Goal: Task Accomplishment & Management: Use online tool/utility

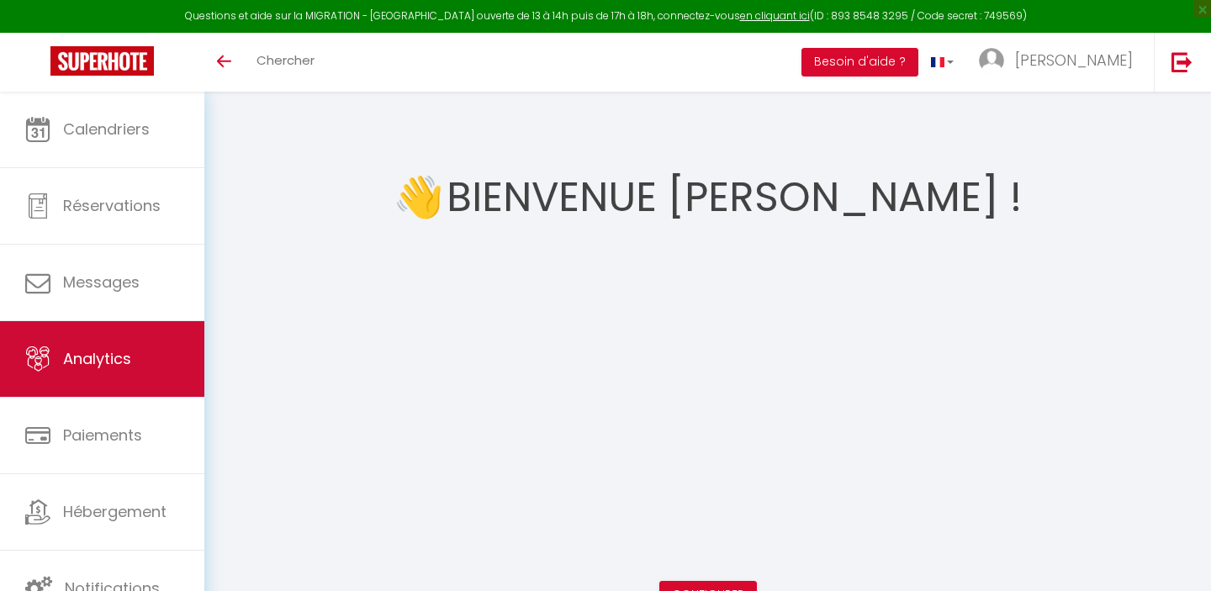
click at [111, 375] on link "Analytics" at bounding box center [102, 359] width 204 height 76
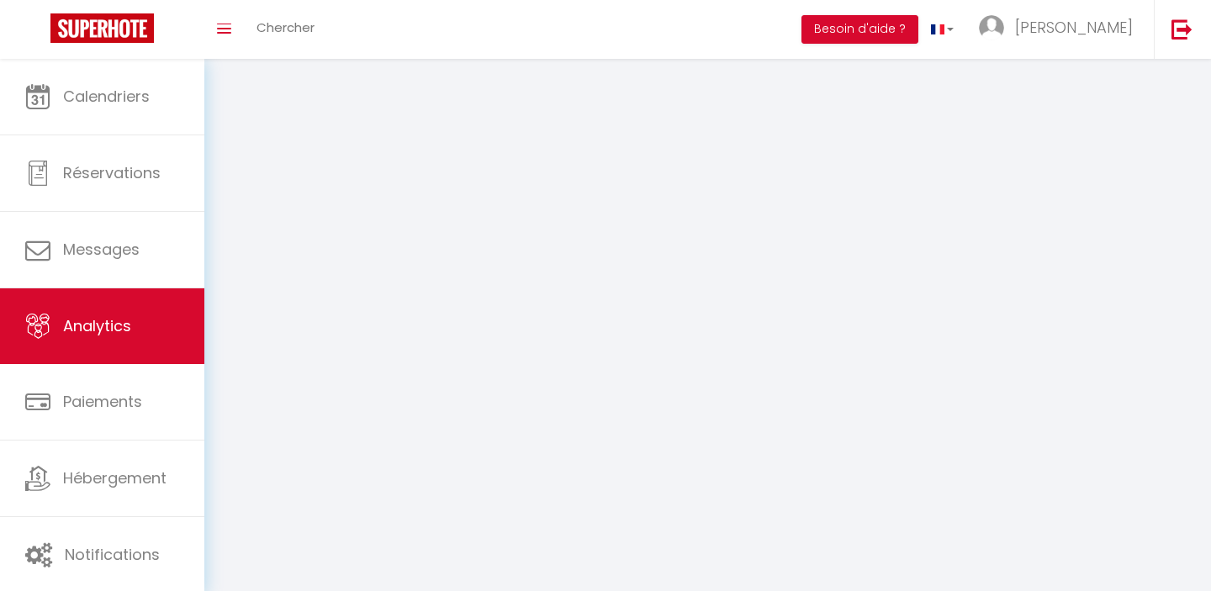
select select "2025"
select select "8"
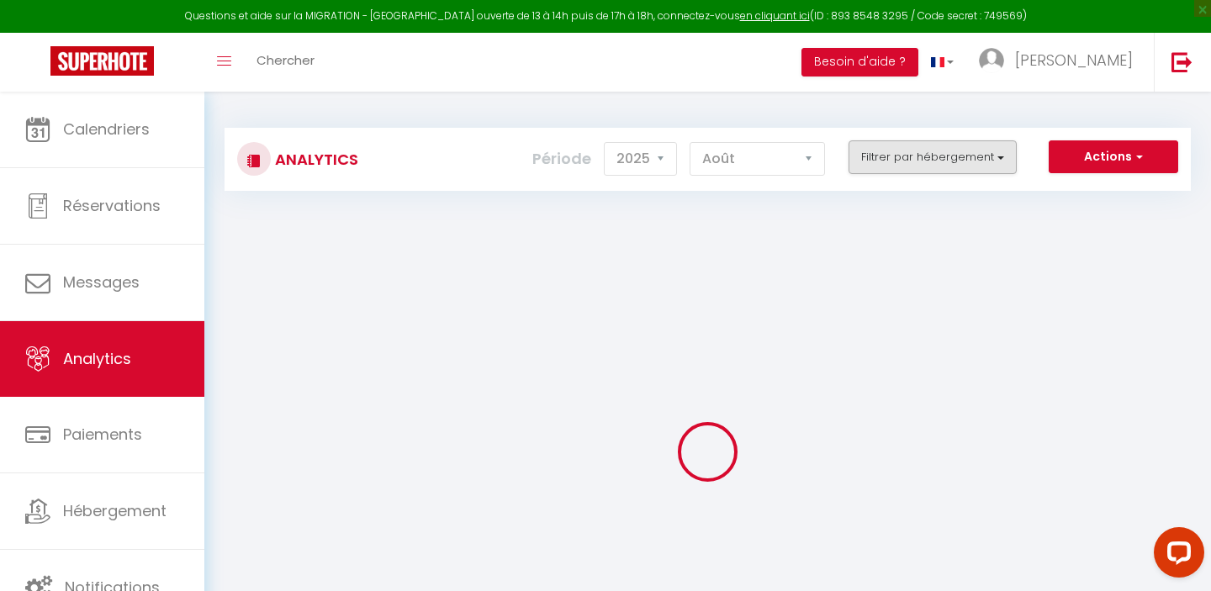
checkbox input "false"
checkbox Mer "false"
checkbox Dégagée "false"
checkbox dégagée "false"
checkbox Mer "false"
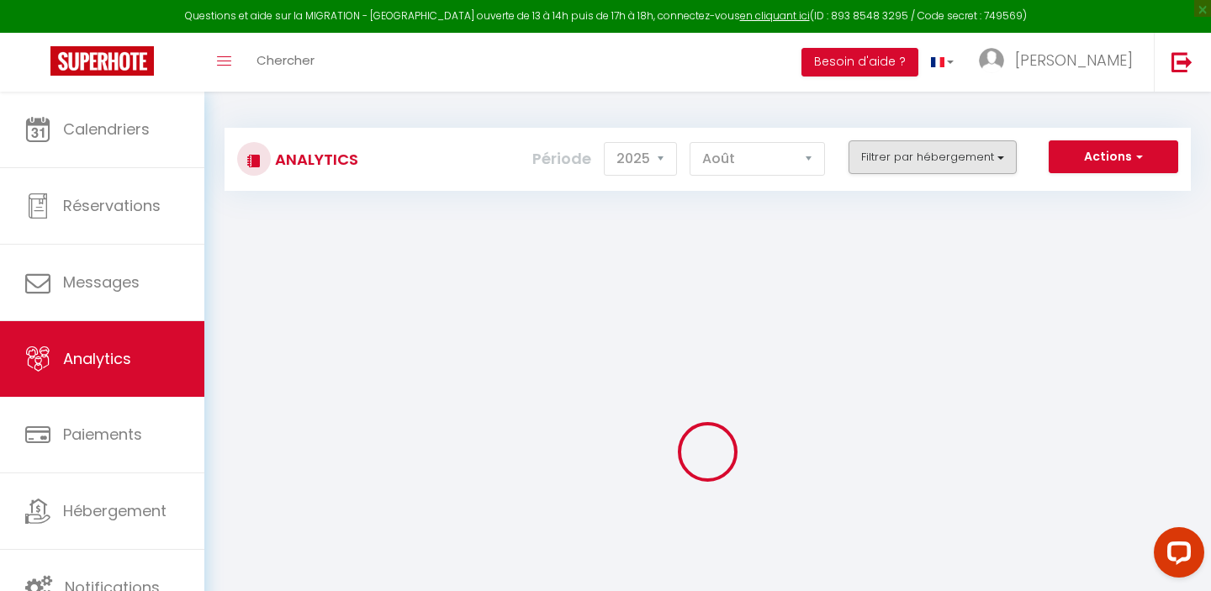
checkbox jardin "false"
click at [981, 157] on button "Filtrer par hébergement" at bounding box center [933, 157] width 168 height 34
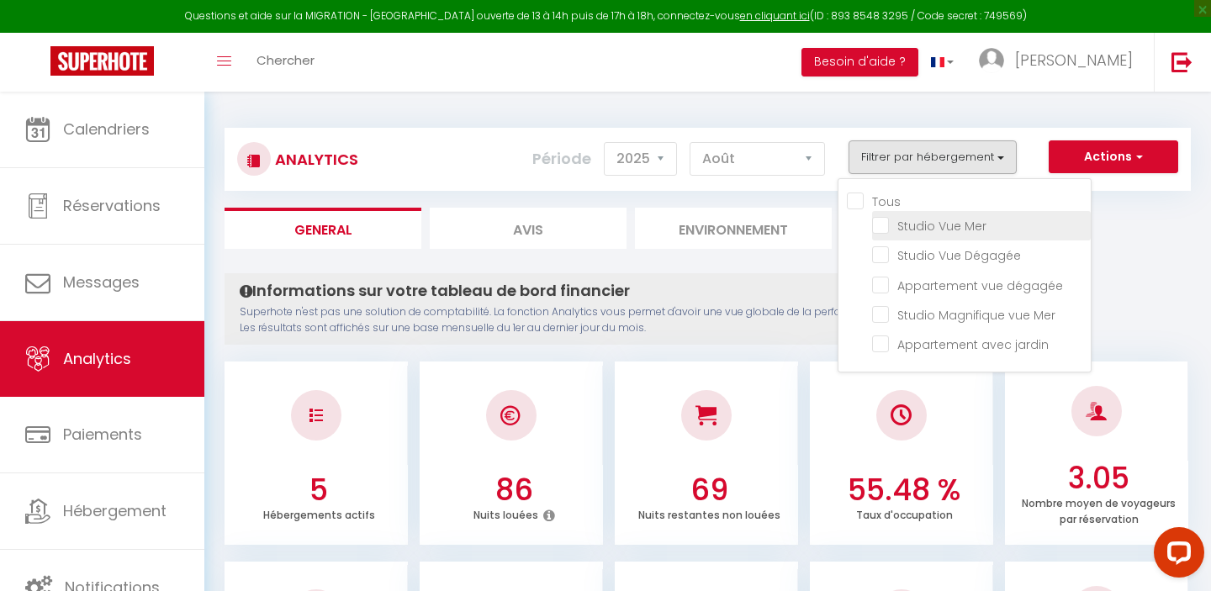
click at [878, 223] on Mer "checkbox" at bounding box center [981, 224] width 219 height 17
checkbox Mer "true"
checkbox Dégagée "false"
checkbox dégagée "false"
checkbox Mer "false"
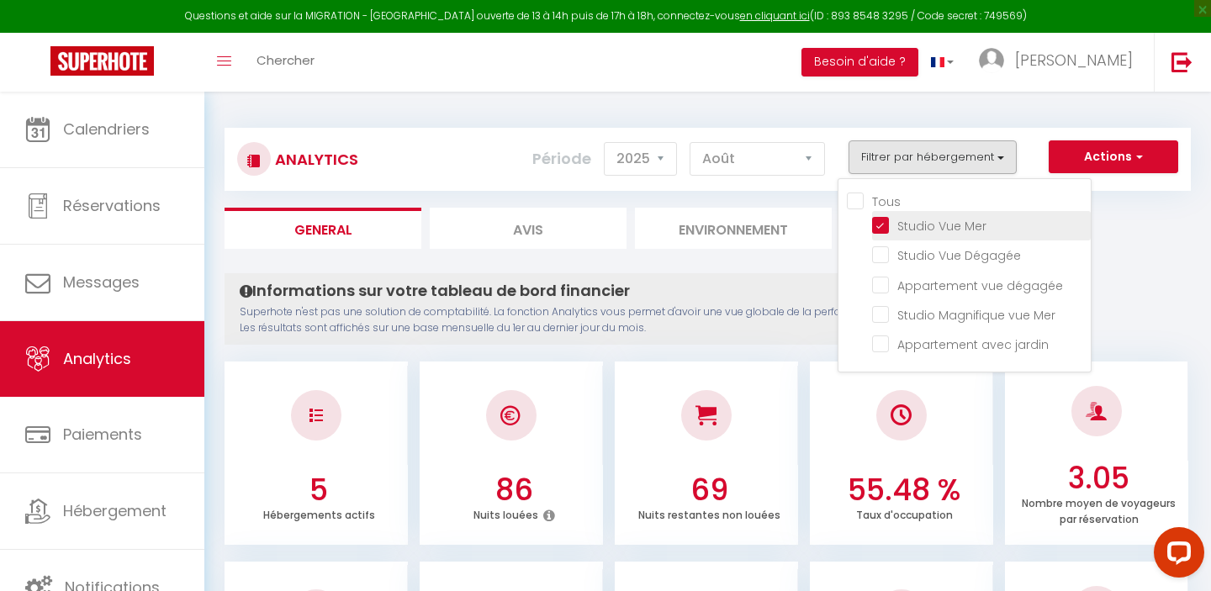
checkbox jardin "false"
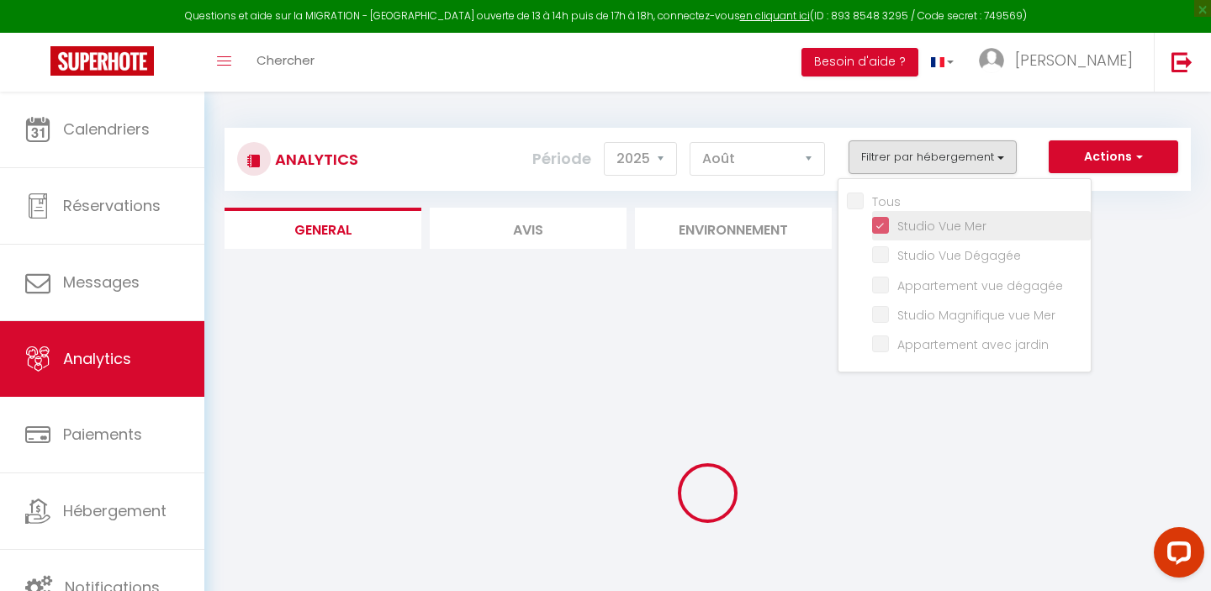
checkbox Dégagée "false"
checkbox dégagée "false"
checkbox Mer "false"
checkbox jardin "false"
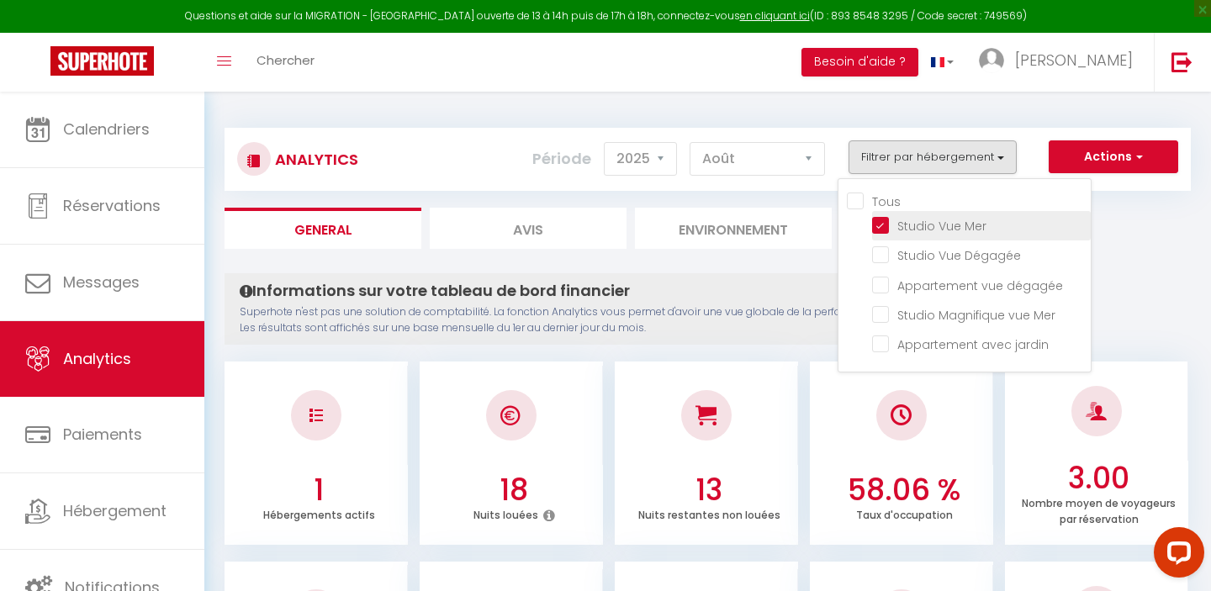
click at [888, 228] on Mer "checkbox" at bounding box center [981, 224] width 219 height 17
checkbox Mer "false"
checkbox Dégagée "false"
checkbox dégagée "false"
checkbox Mer "false"
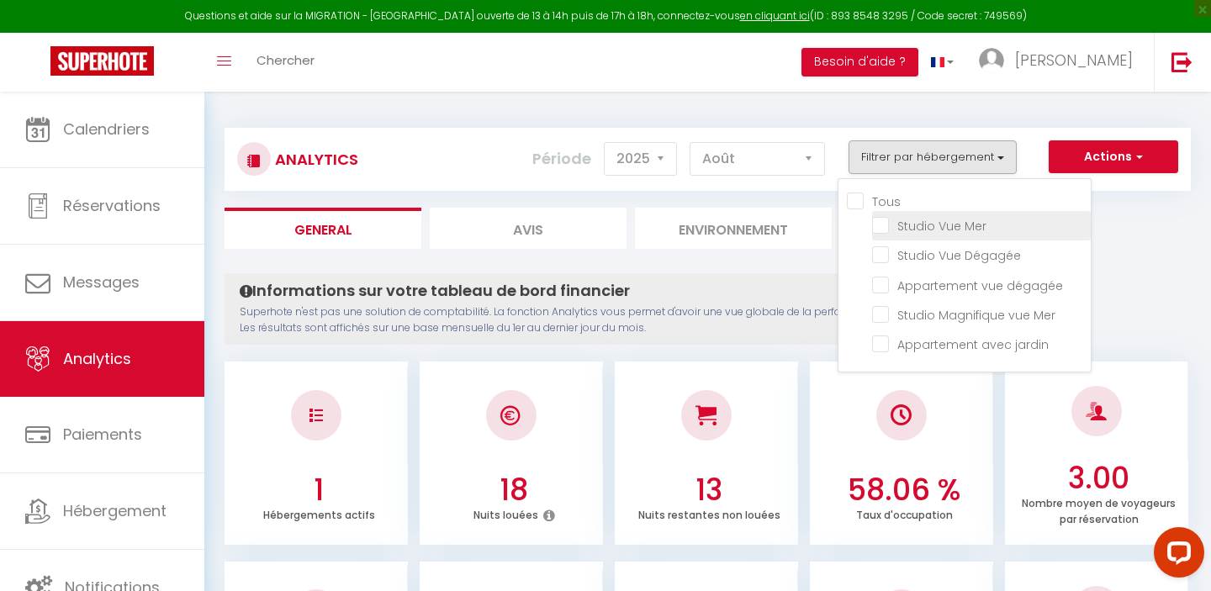
checkbox jardin "false"
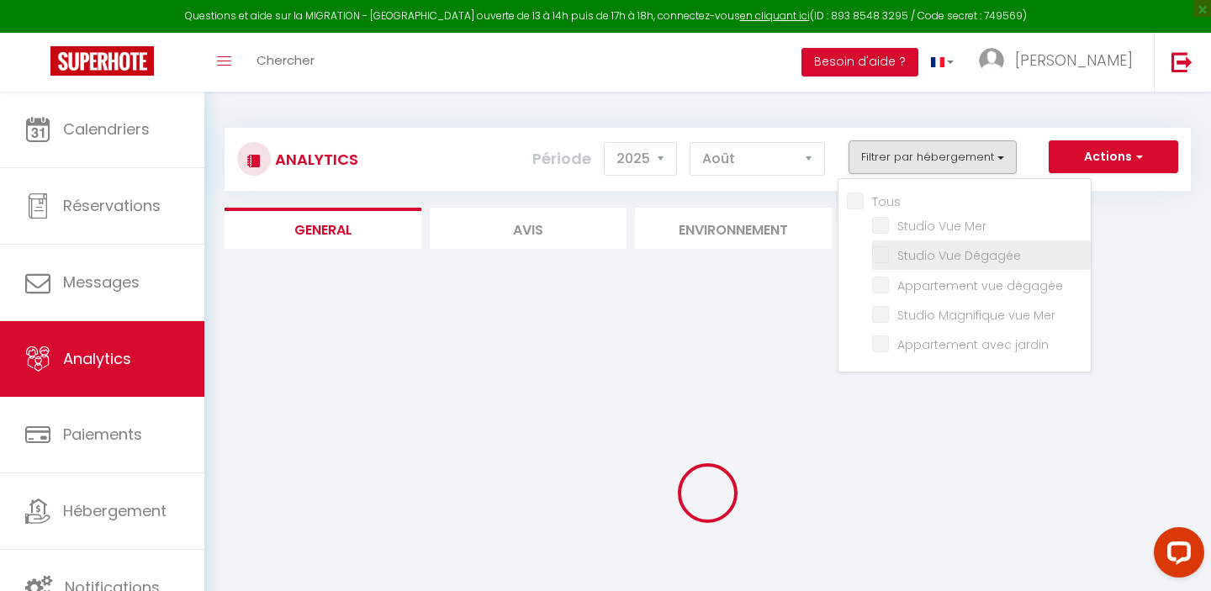
checkbox Dégagée "false"
checkbox dégagée "false"
checkbox Mer "false"
checkbox jardin "false"
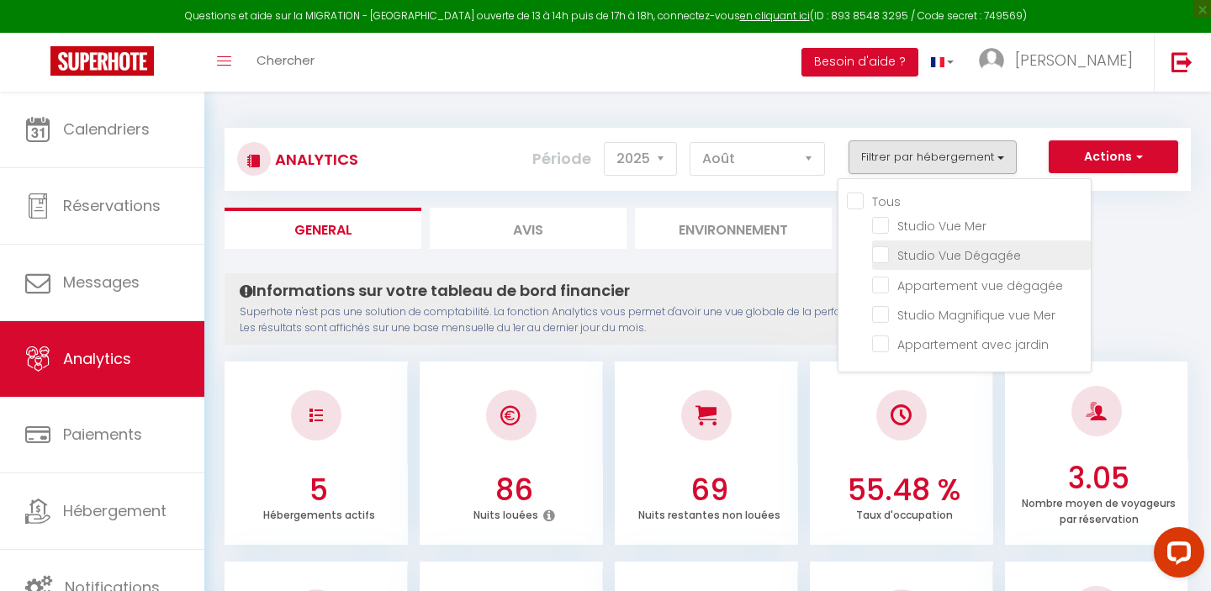
click at [879, 250] on Dégagée "checkbox" at bounding box center [981, 254] width 219 height 17
checkbox Dégagée "true"
checkbox dégagée "false"
checkbox Mer "false"
checkbox jardin "false"
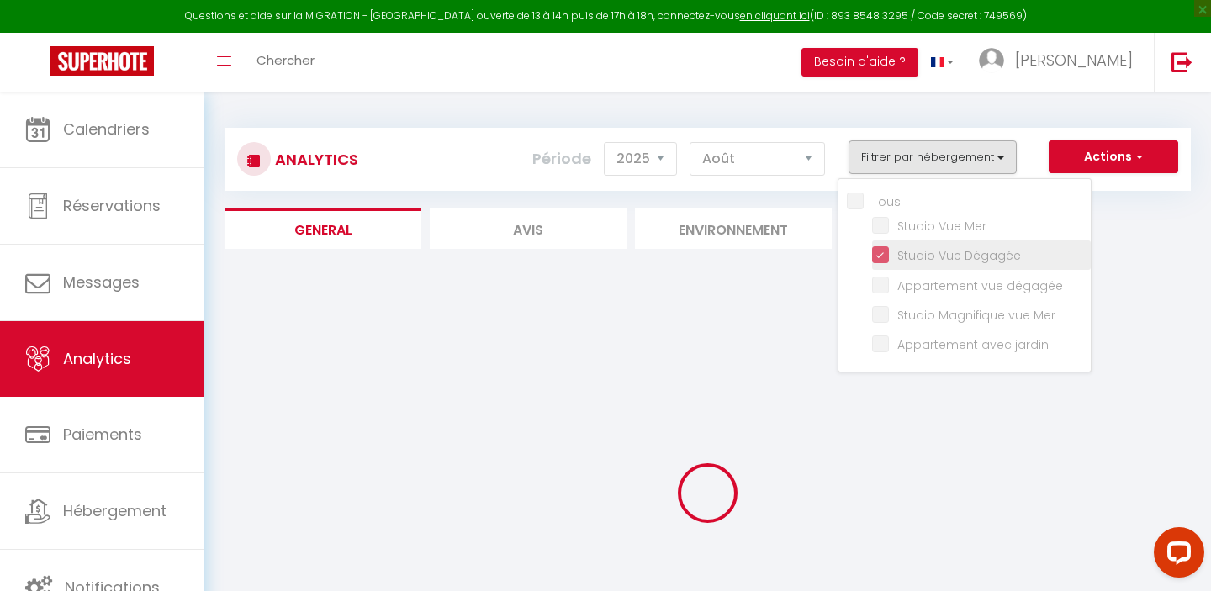
checkbox dégagée "false"
checkbox Mer "false"
checkbox jardin "false"
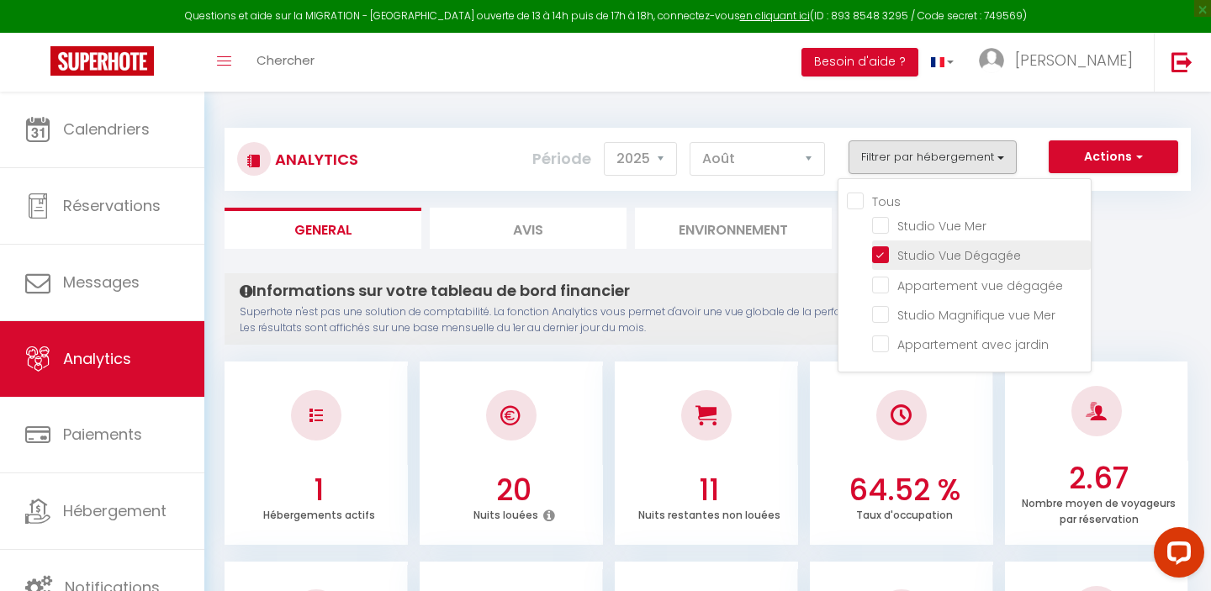
click at [888, 257] on Dégagée "checkbox" at bounding box center [981, 254] width 219 height 17
checkbox Dégagée "false"
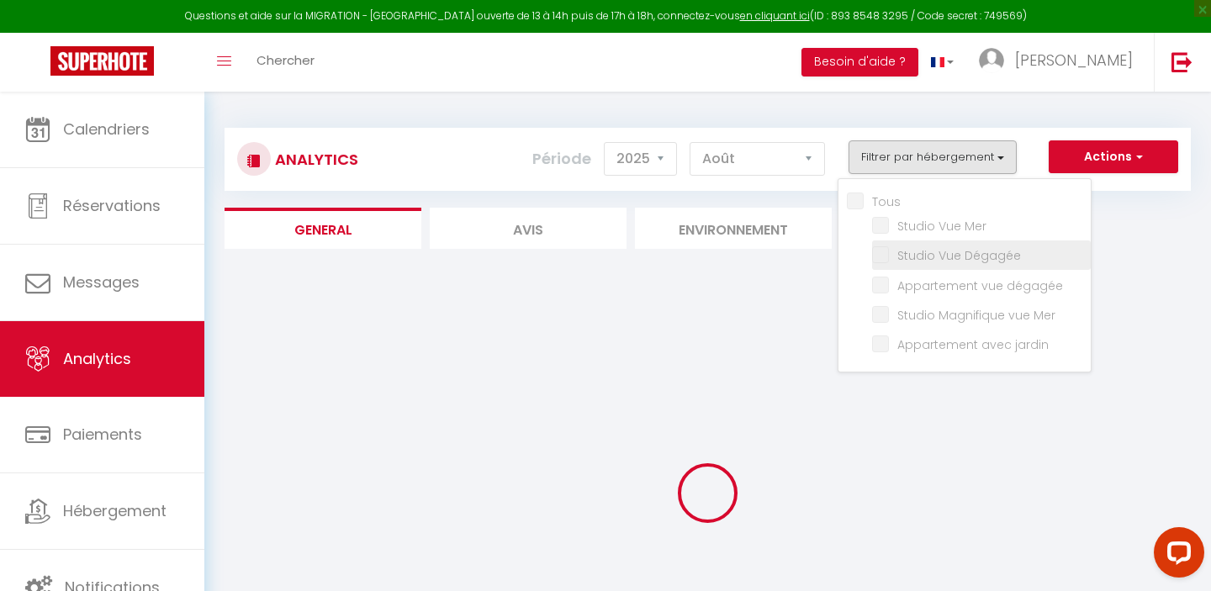
checkbox dégagée "false"
checkbox Mer "false"
checkbox jardin "false"
checkbox dégagée "false"
checkbox Mer "false"
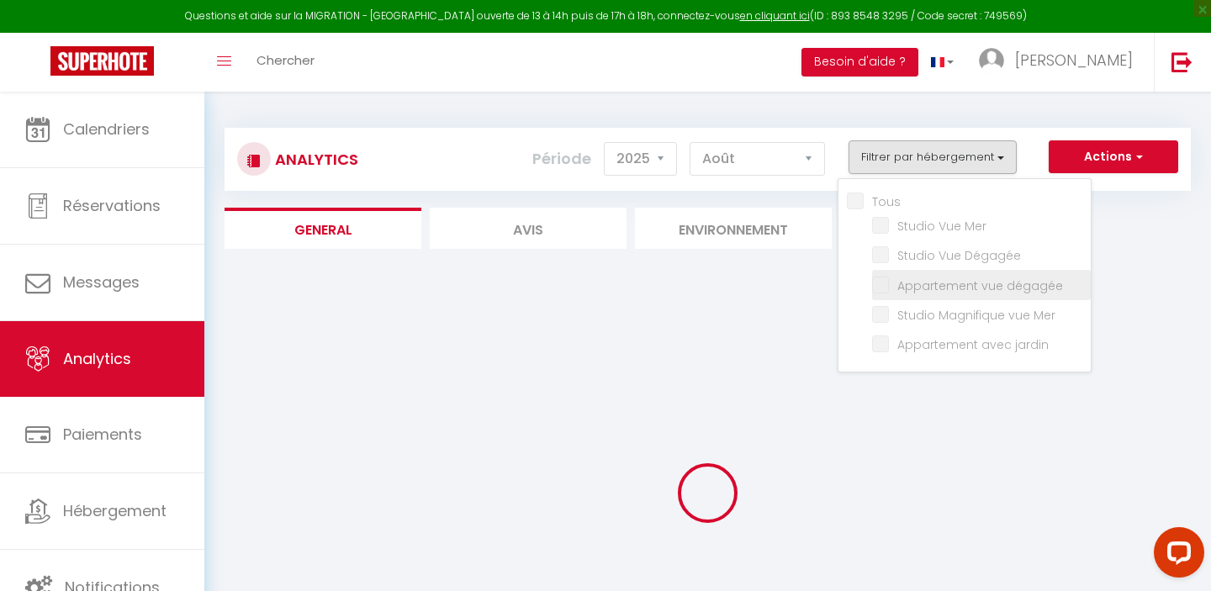
checkbox jardin "false"
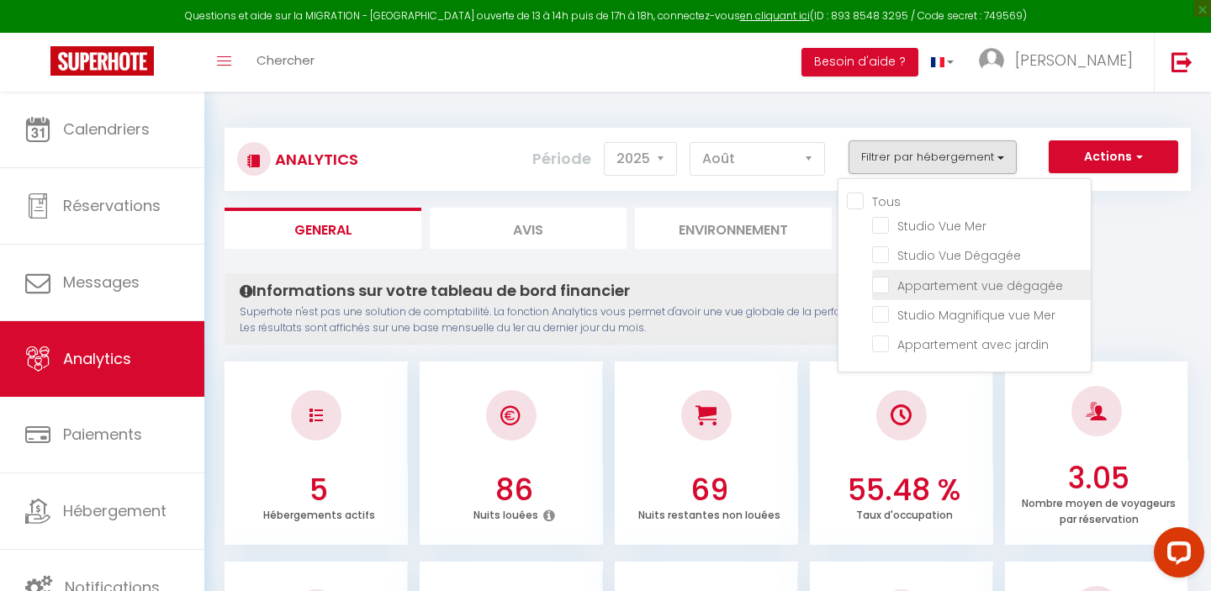
click at [882, 278] on dégagée "checkbox" at bounding box center [981, 283] width 219 height 17
checkbox dégagée "true"
checkbox Mer "false"
checkbox jardin "false"
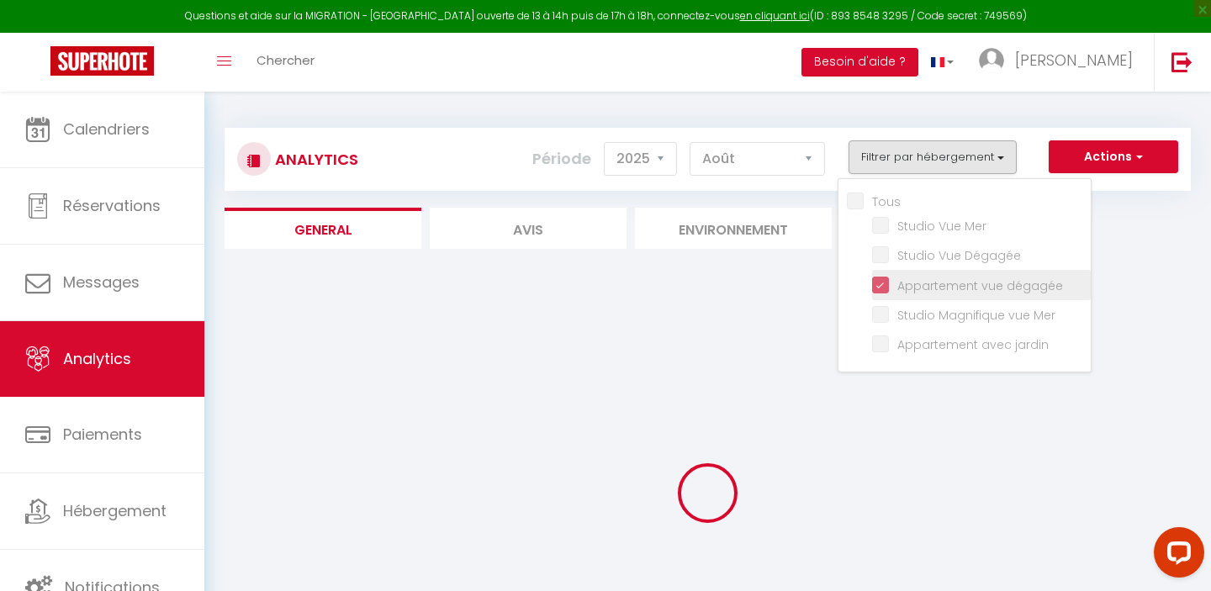
checkbox Mer "false"
checkbox jardin "false"
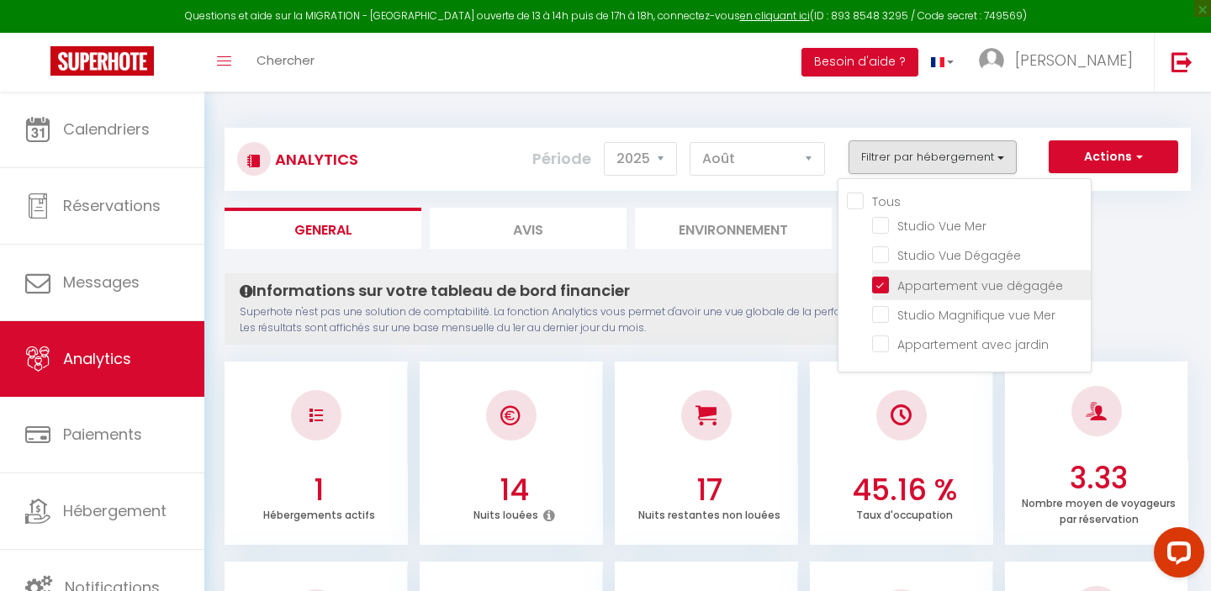
click at [888, 281] on dégagée "checkbox" at bounding box center [981, 283] width 219 height 17
checkbox dégagée "false"
checkbox Mer "false"
checkbox jardin "false"
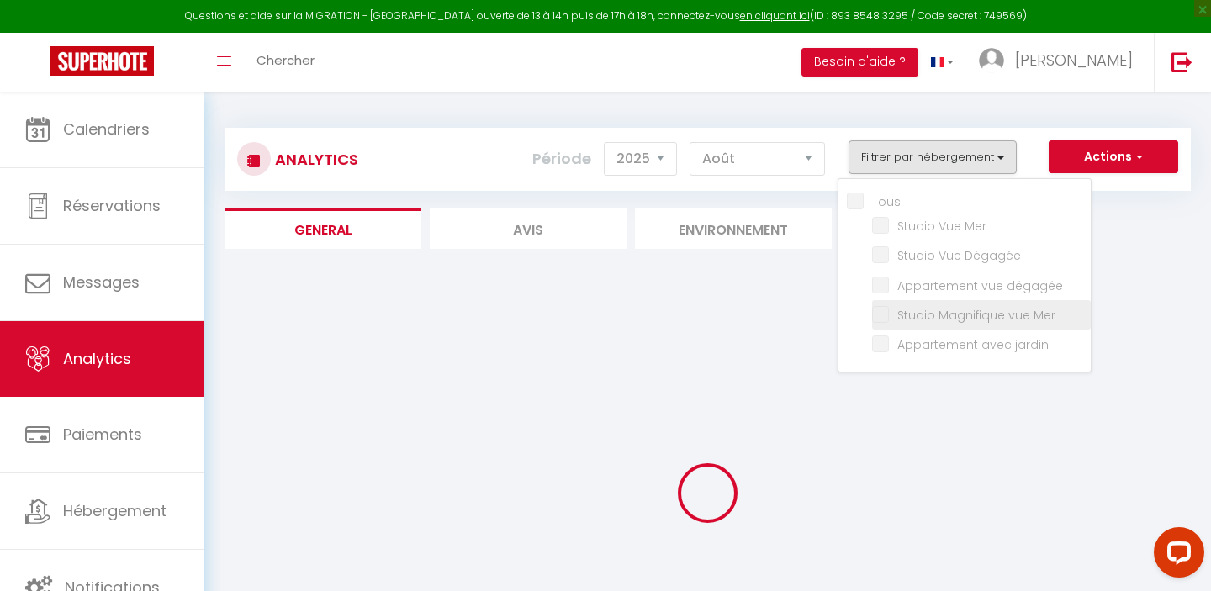
checkbox Mer "false"
checkbox jardin "false"
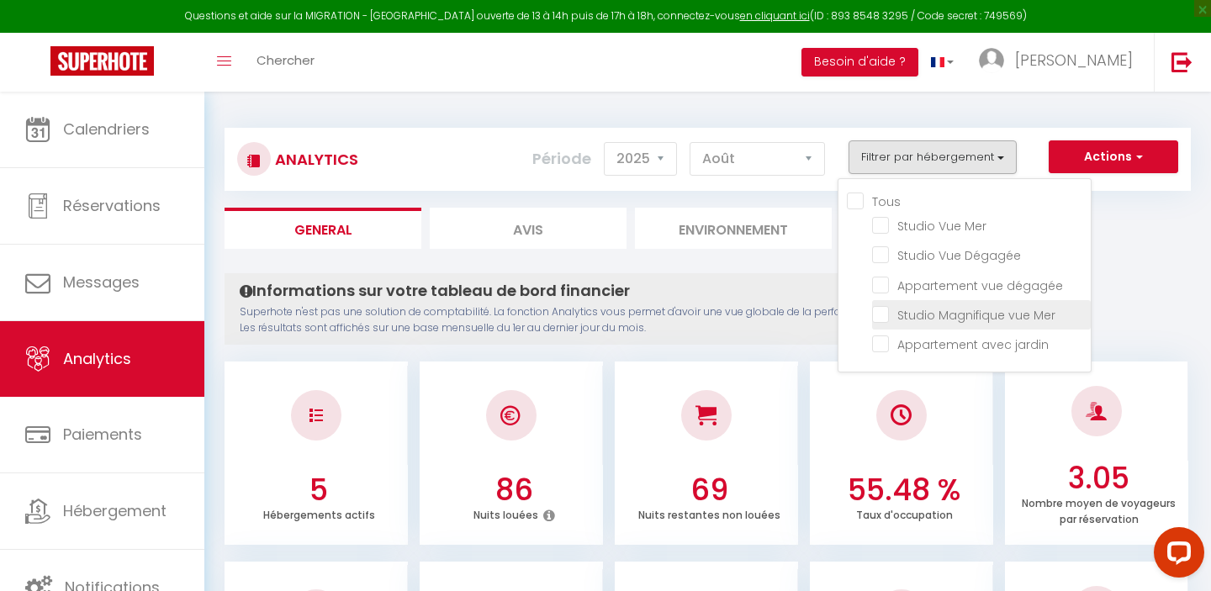
click at [883, 314] on Mer "checkbox" at bounding box center [981, 313] width 219 height 17
checkbox Mer "true"
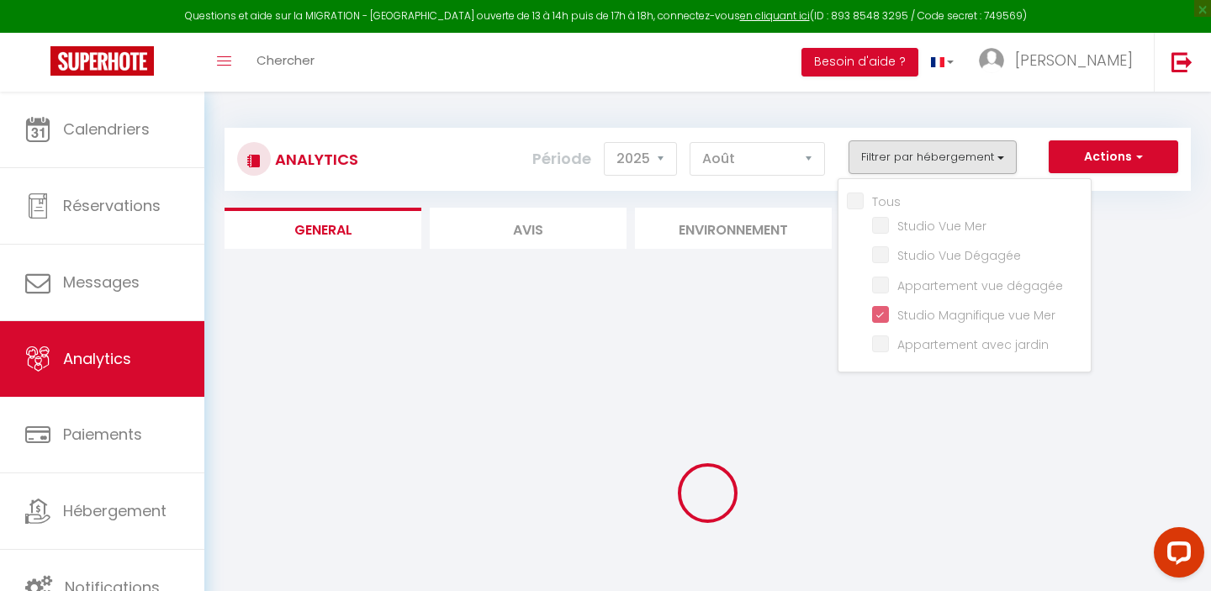
checkbox jardin "false"
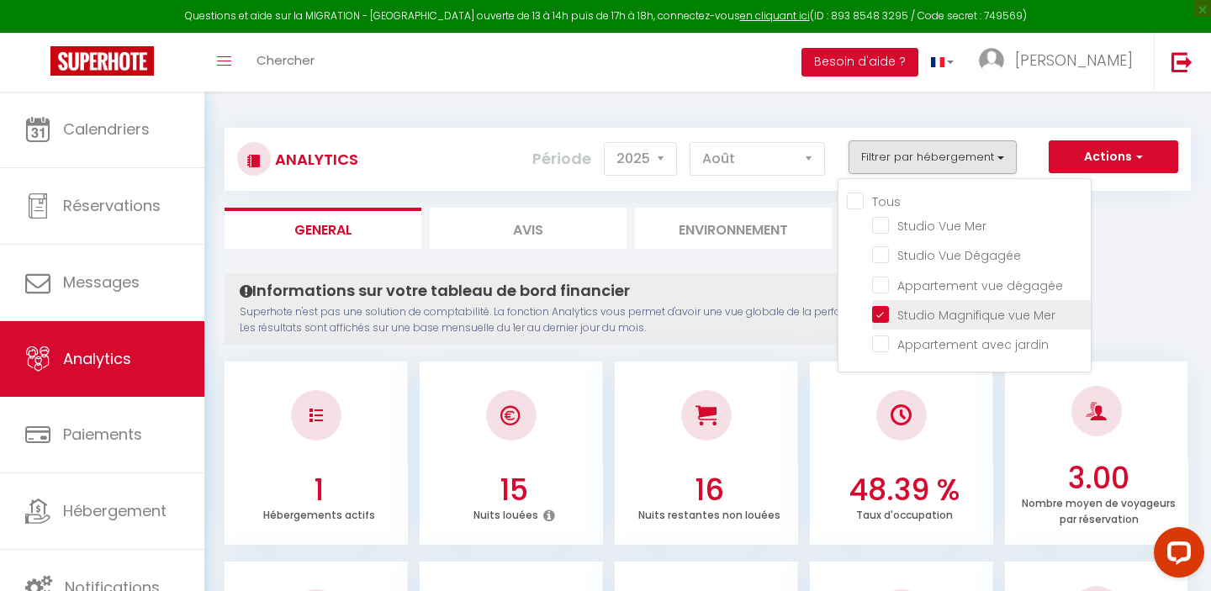
click at [878, 310] on Mer "checkbox" at bounding box center [981, 313] width 219 height 17
checkbox Mer "false"
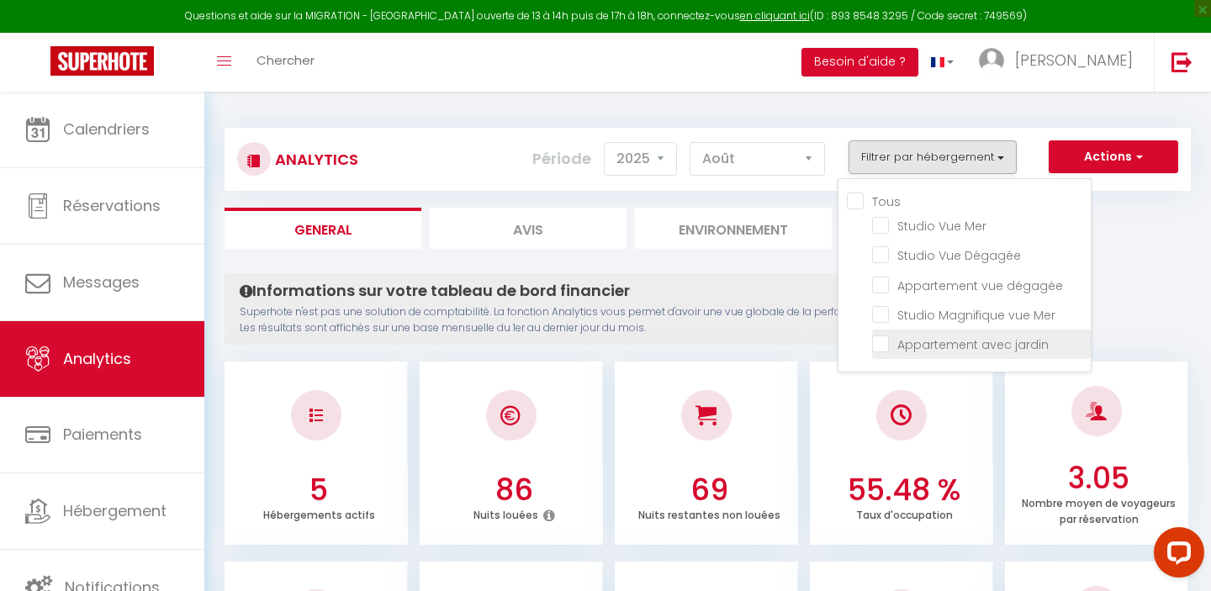
click at [880, 344] on jardin "checkbox" at bounding box center [981, 343] width 219 height 17
checkbox jardin "true"
